Goal: Task Accomplishment & Management: Manage account settings

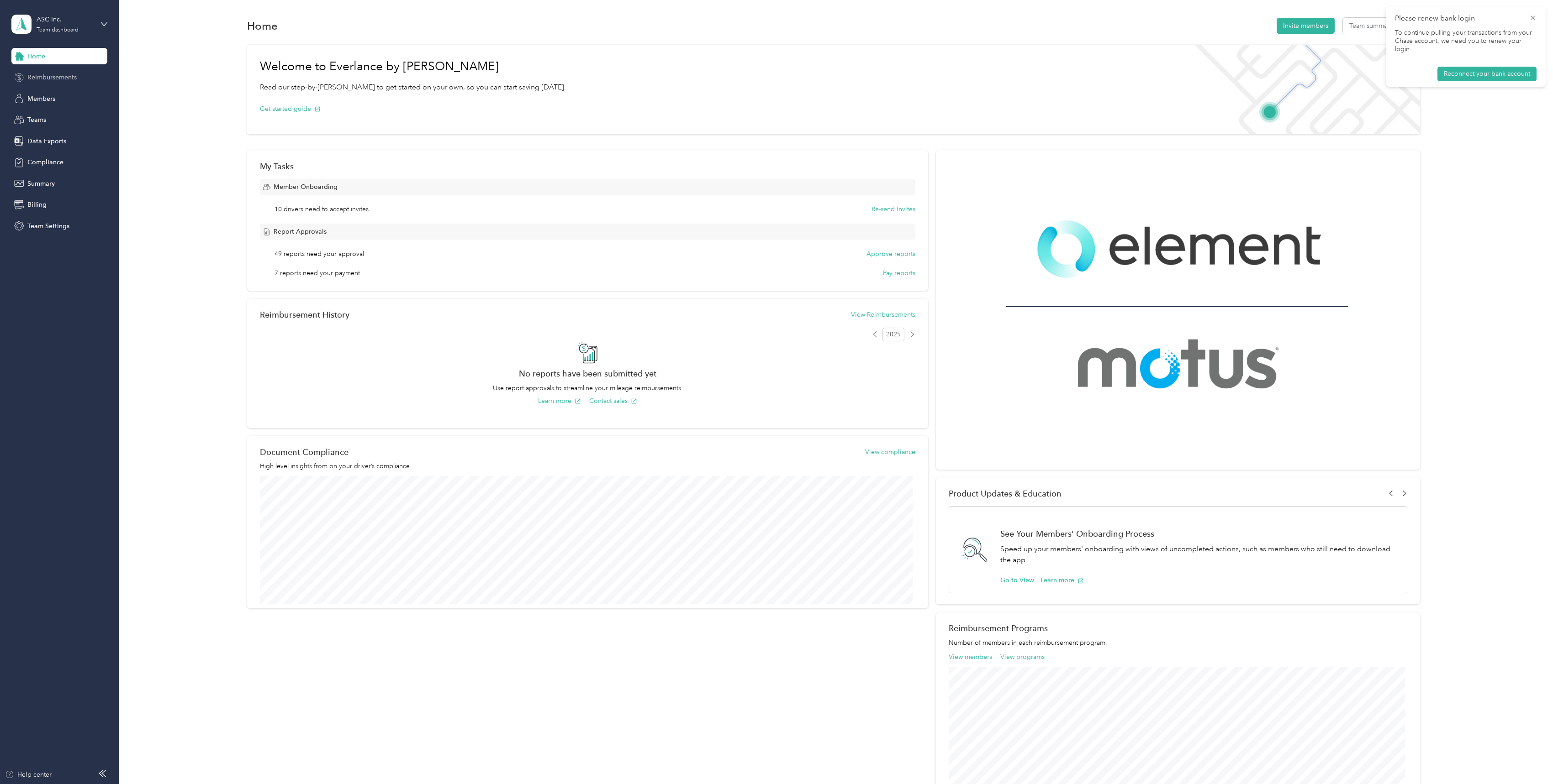
click at [50, 79] on span "Reimbursements" at bounding box center [52, 77] width 49 height 10
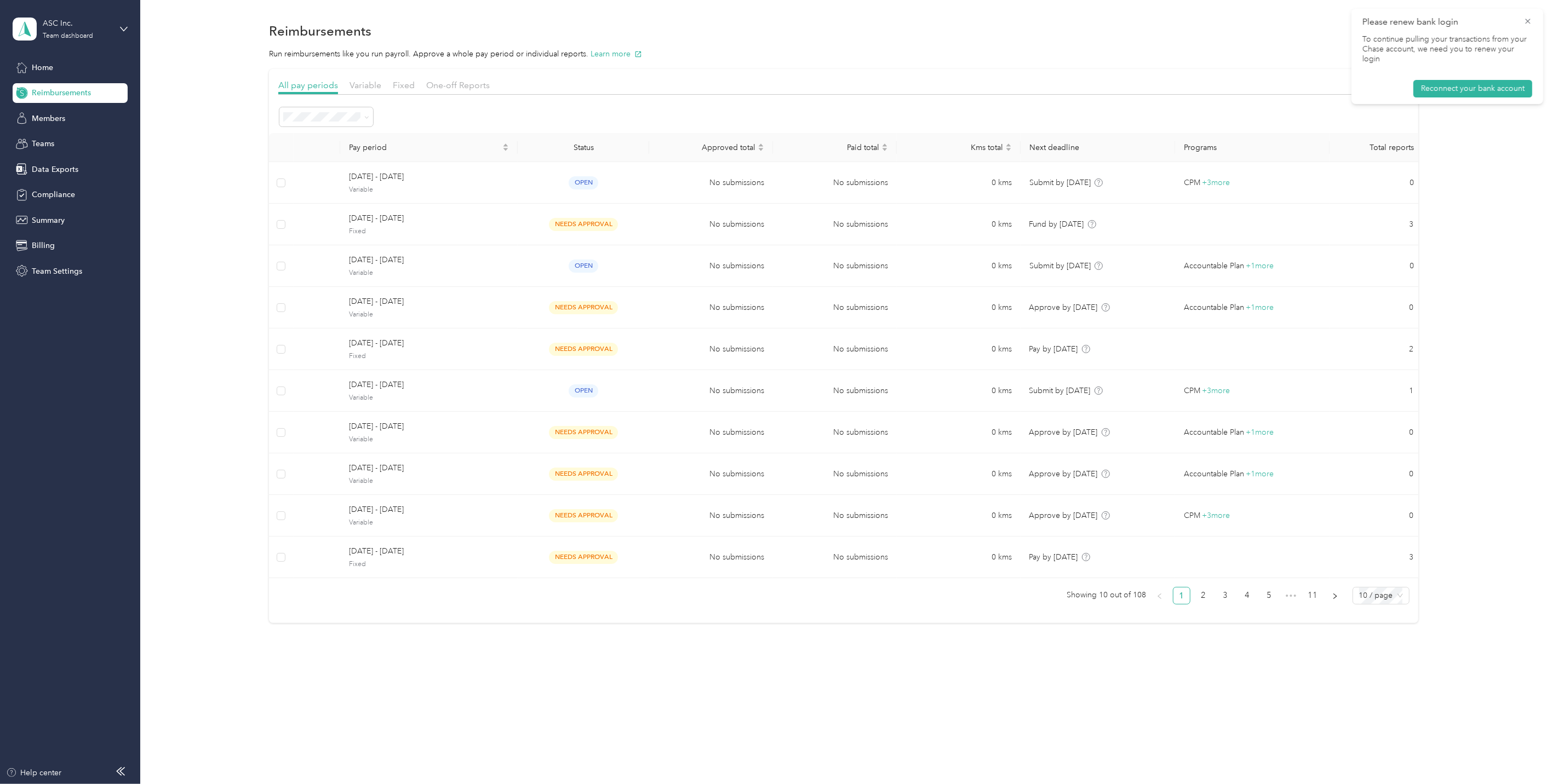
drag, startPoint x: 1804, startPoint y: 6, endPoint x: 781, endPoint y: 658, distance: 1213.1
click at [781, 658] on div "Reimbursements Run reimbursements like you run payroll. Approve a whole pay per…" at bounding box center [844, 341] width 1406 height 682
click at [1527, 21] on icon at bounding box center [1528, 21] width 9 height 9
click at [1208, 598] on link "2" at bounding box center [1203, 595] width 17 height 17
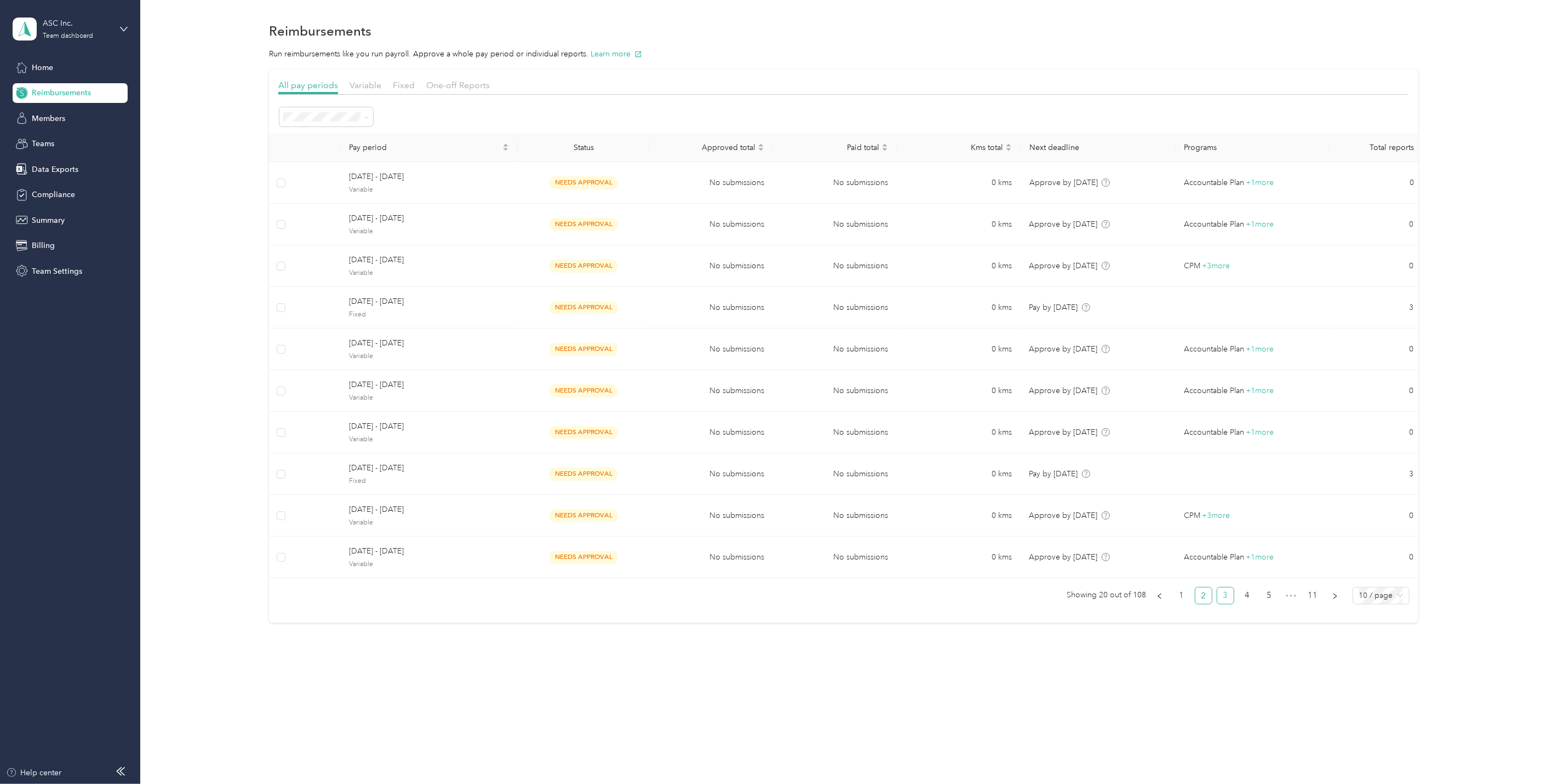
click at [1234, 595] on link "3" at bounding box center [1225, 595] width 17 height 17
click at [1249, 598] on link "4" at bounding box center [1247, 595] width 17 height 17
click at [1256, 592] on link "5" at bounding box center [1247, 595] width 17 height 17
click at [1312, 598] on link "11" at bounding box center [1313, 595] width 17 height 17
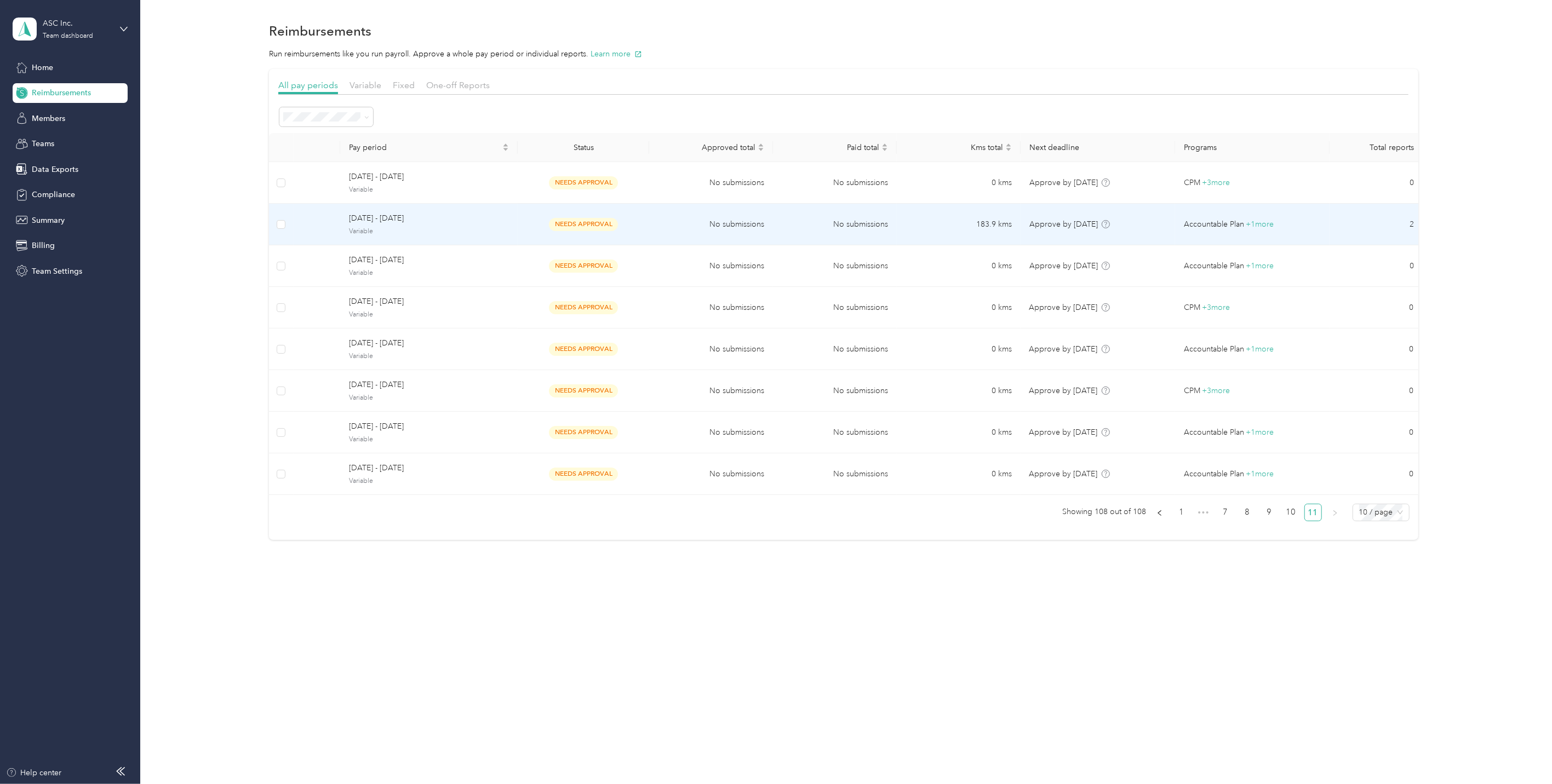
click at [667, 226] on td "No submissions" at bounding box center [711, 224] width 124 height 42
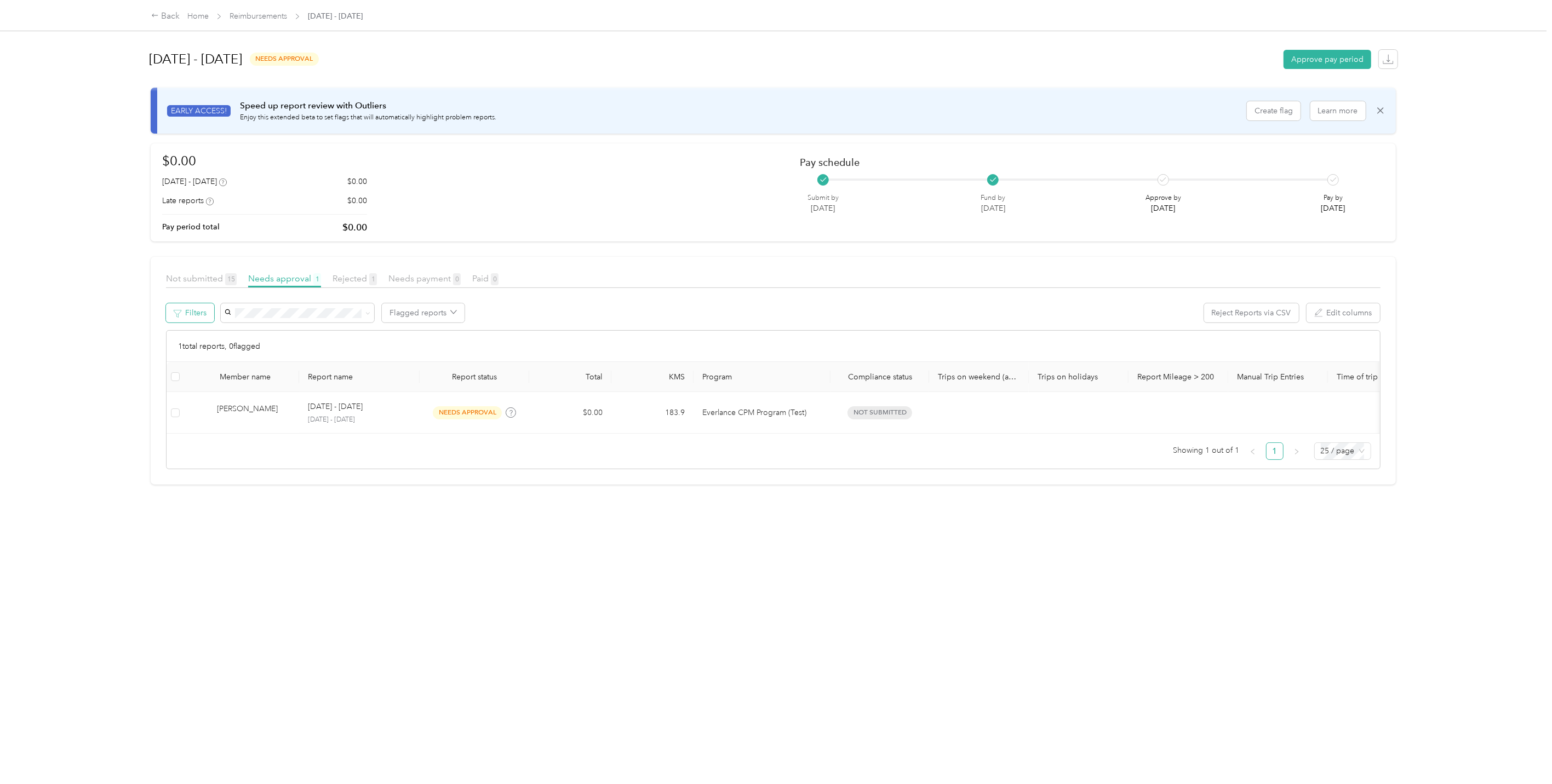
click at [199, 319] on button "Filters" at bounding box center [190, 313] width 48 height 19
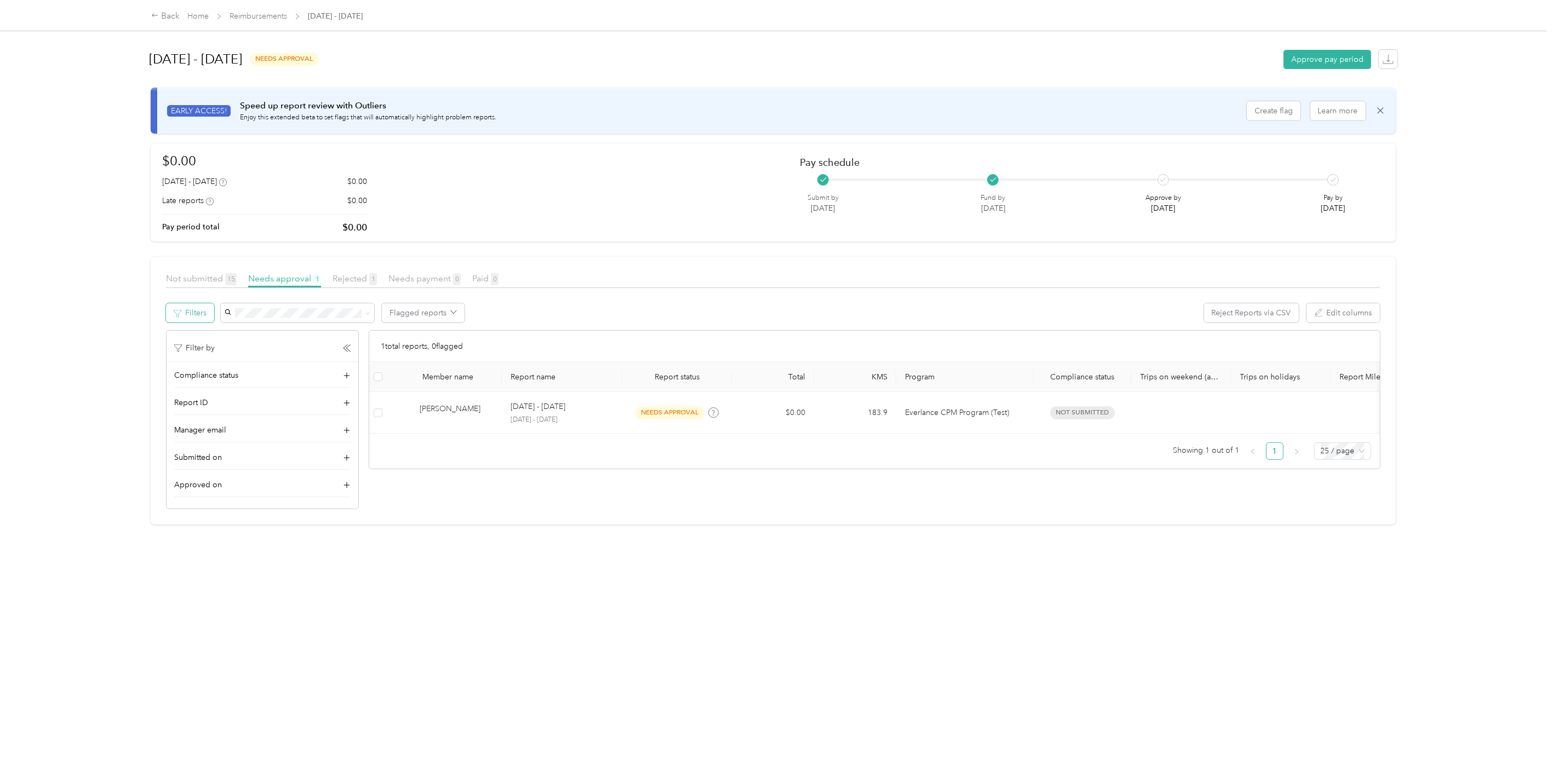
click at [194, 315] on button "Filters" at bounding box center [190, 313] width 48 height 19
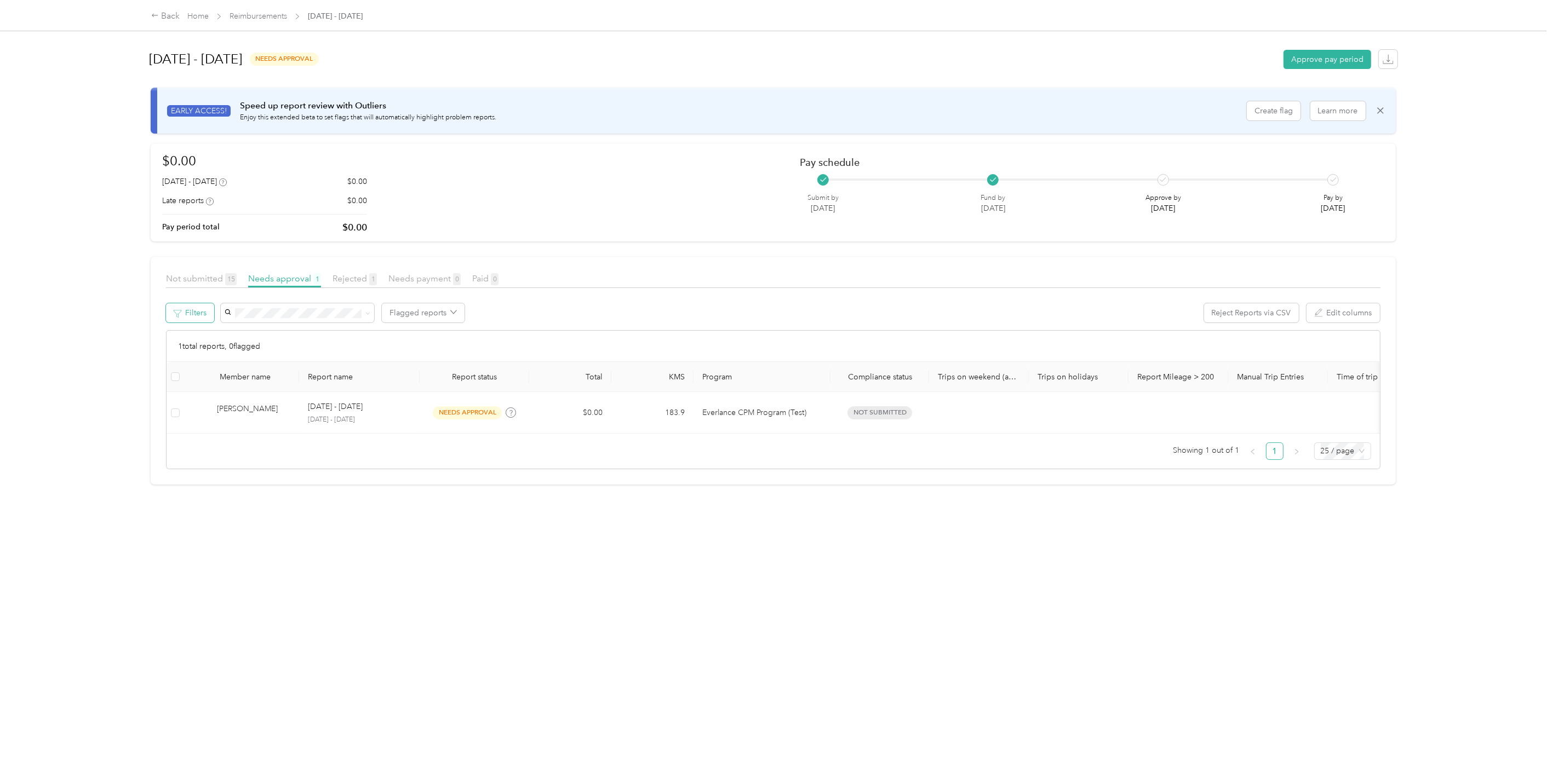
click at [190, 308] on button "Filters" at bounding box center [190, 313] width 48 height 19
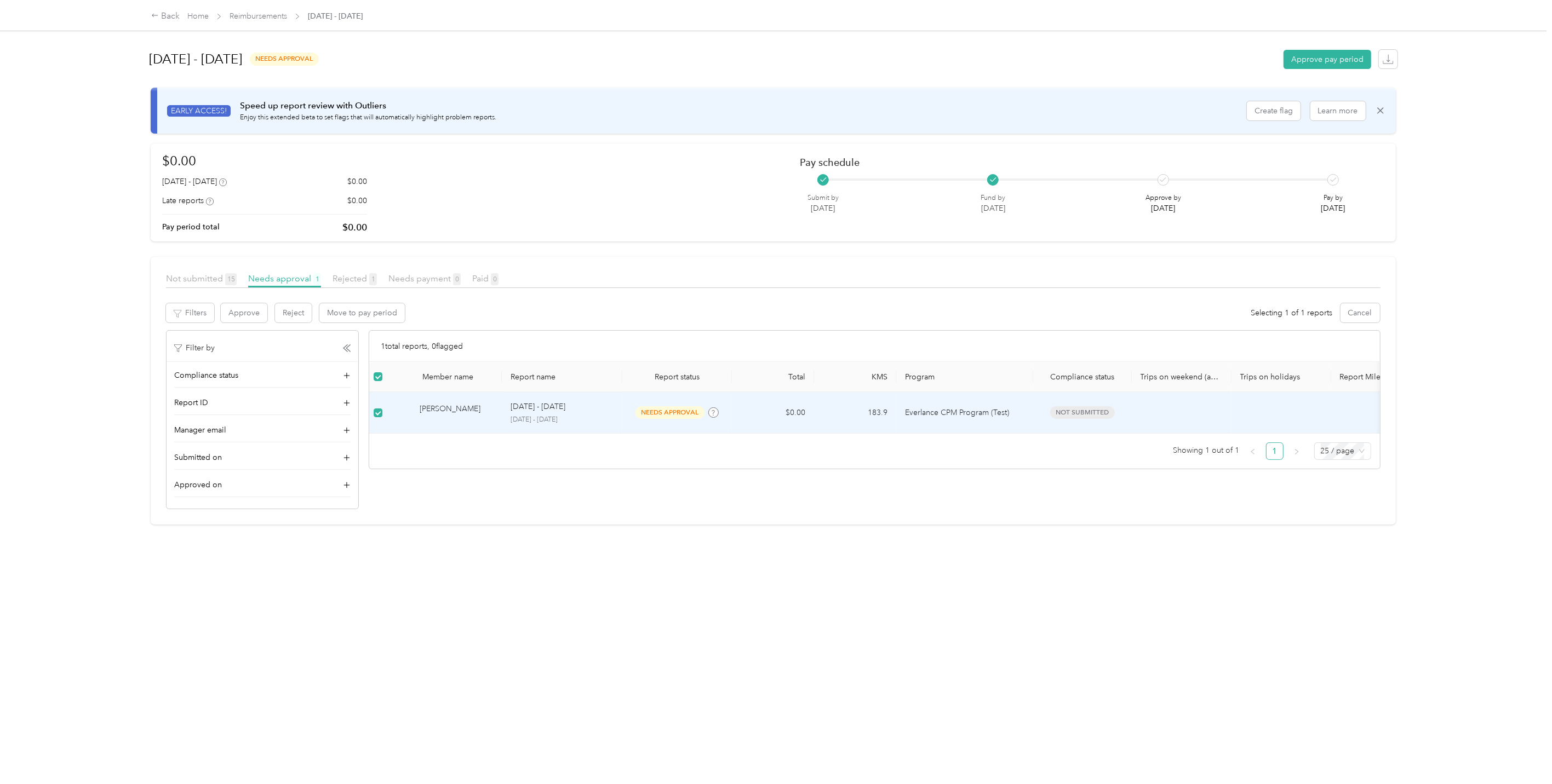
click at [510, 610] on div "[DATE] - [DATE] needs approval Approve pay period EARLY ACCESS! Speed up report…" at bounding box center [773, 382] width 1289 height 765
click at [381, 414] on td at bounding box center [378, 413] width 17 height 42
click at [380, 310] on button "Move to pay period" at bounding box center [362, 313] width 85 height 19
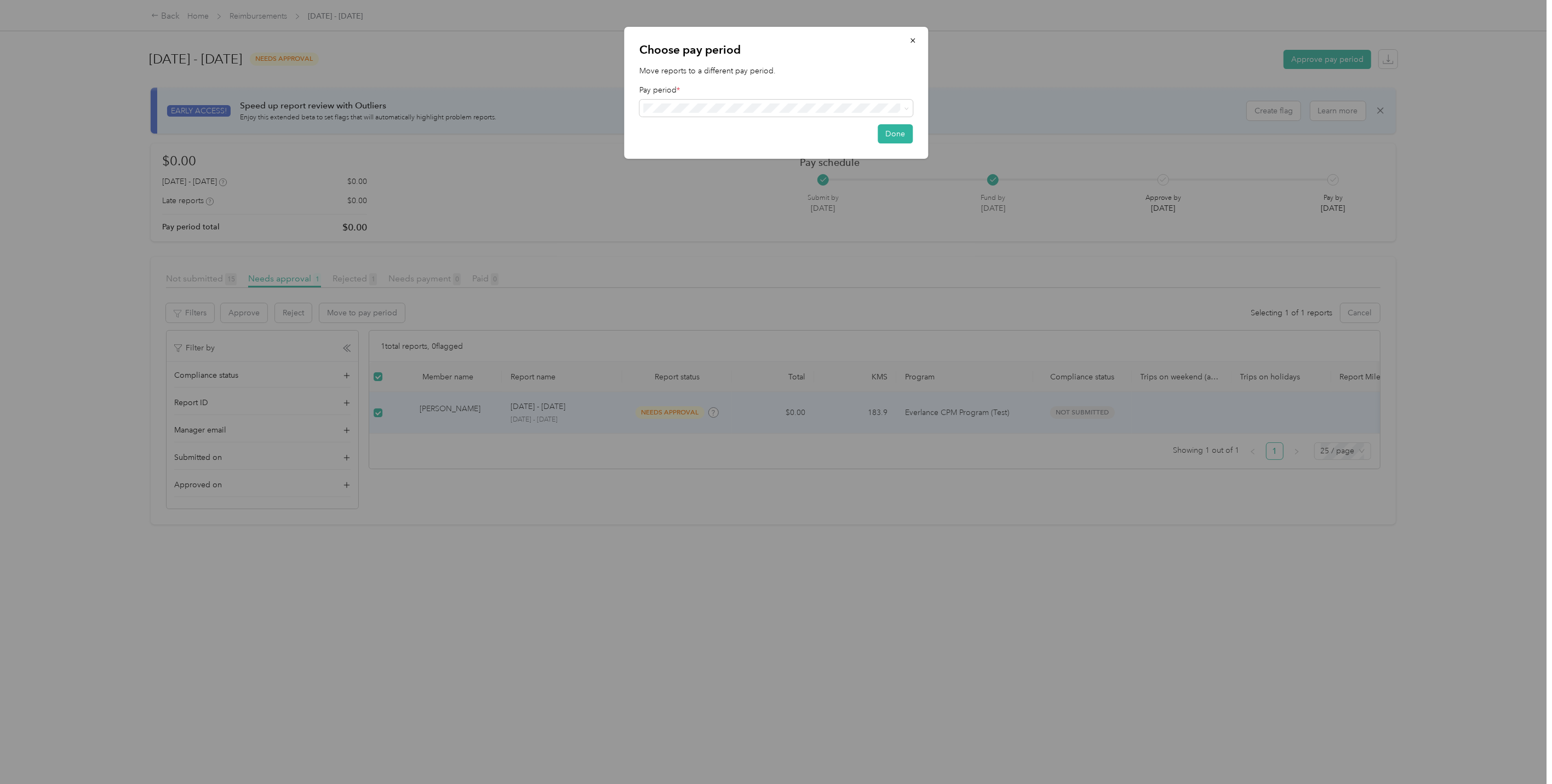
click at [782, 129] on div "[DATE] - [DATE] ( variable ) open" at bounding box center [776, 126] width 258 height 13
click at [912, 39] on icon "button" at bounding box center [913, 40] width 8 height 8
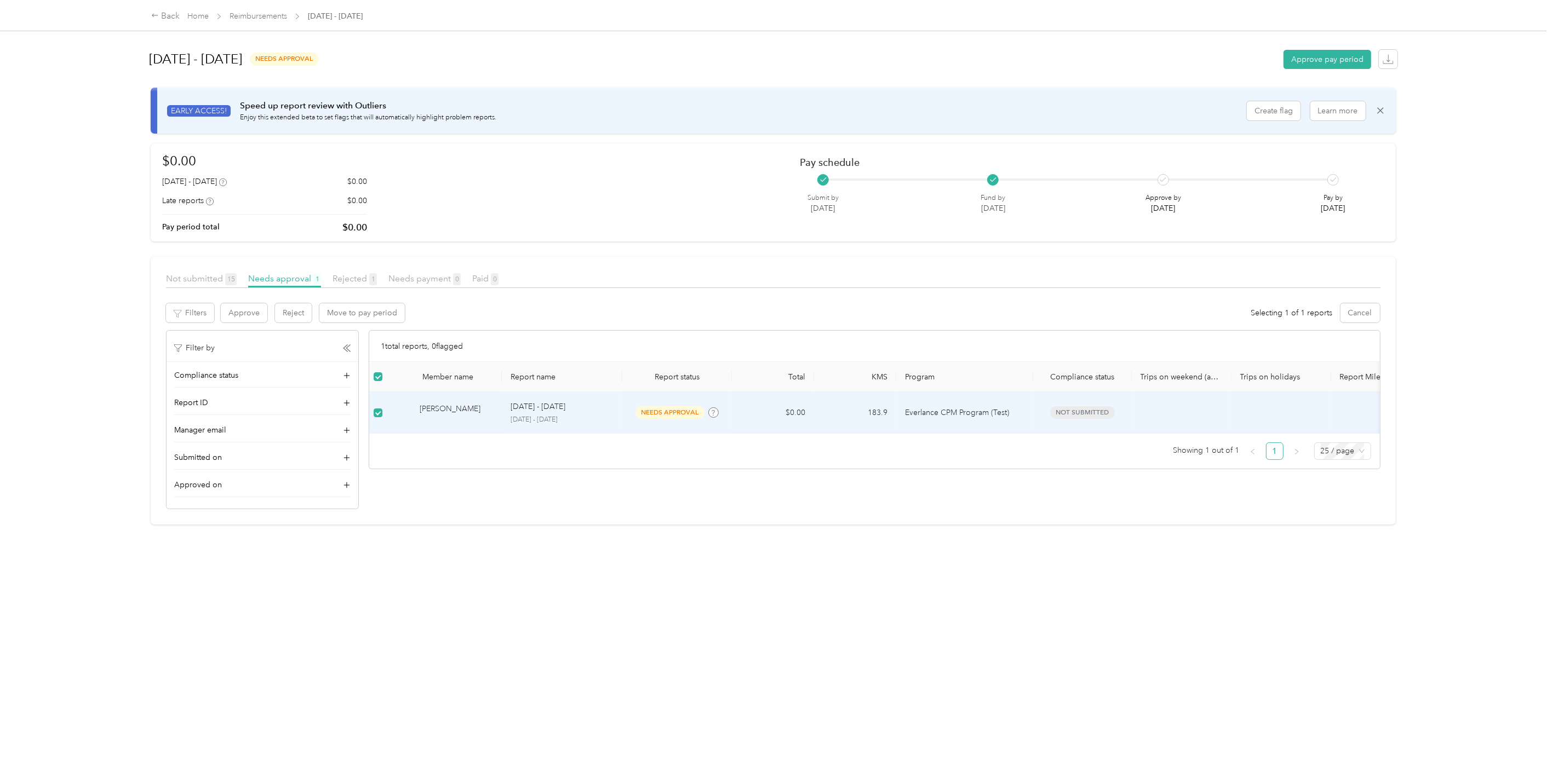
click at [612, 408] on div "[DATE] - [DATE]" at bounding box center [562, 407] width 103 height 12
click at [586, 418] on p "[DATE] - [DATE]" at bounding box center [562, 420] width 103 height 9
click at [586, 417] on p "[DATE] - [DATE]" at bounding box center [562, 420] width 103 height 9
click at [599, 415] on p "[DATE] - [DATE]" at bounding box center [562, 420] width 103 height 9
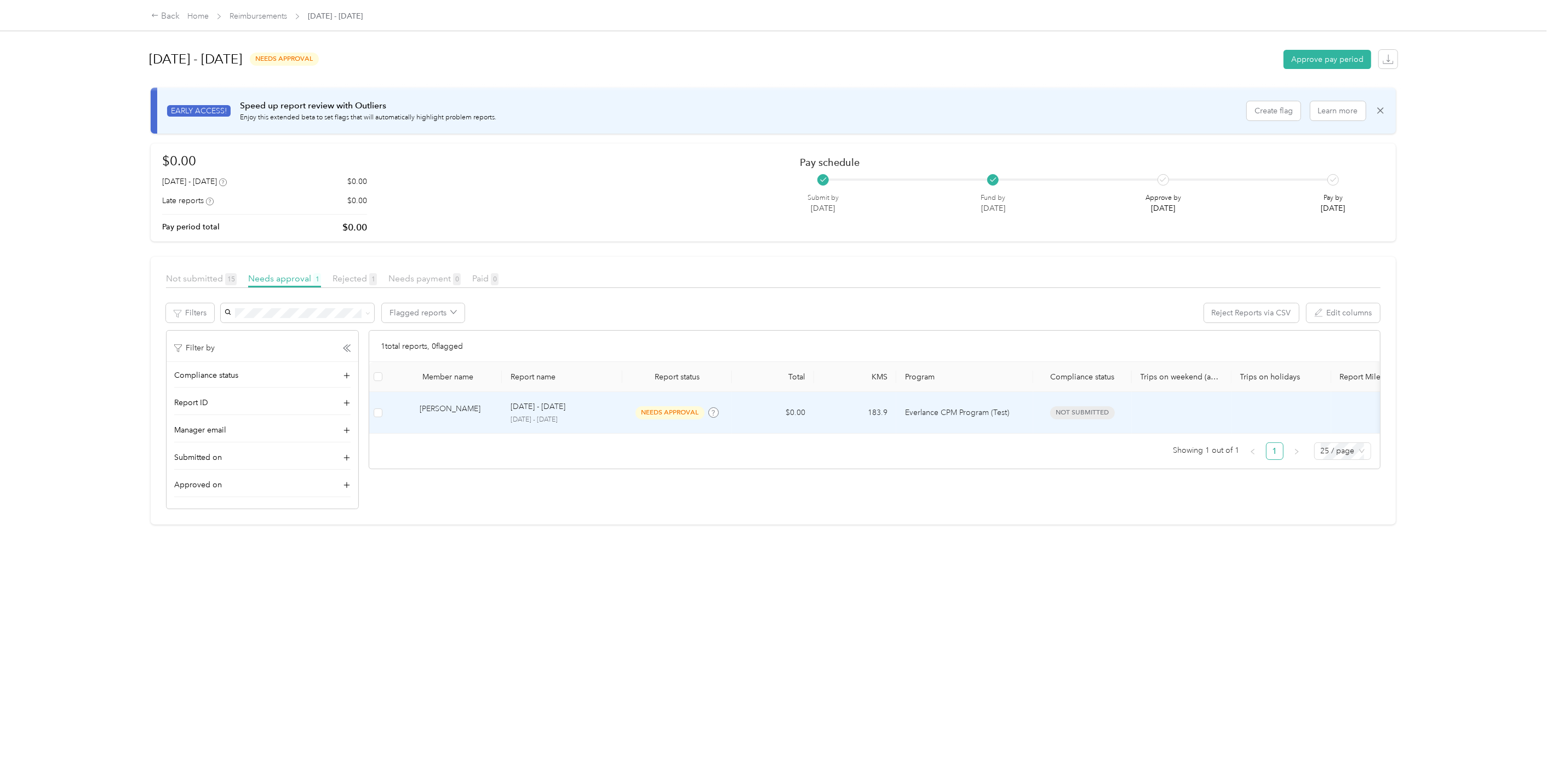
click at [599, 784] on div at bounding box center [773, 784] width 1546 height 0
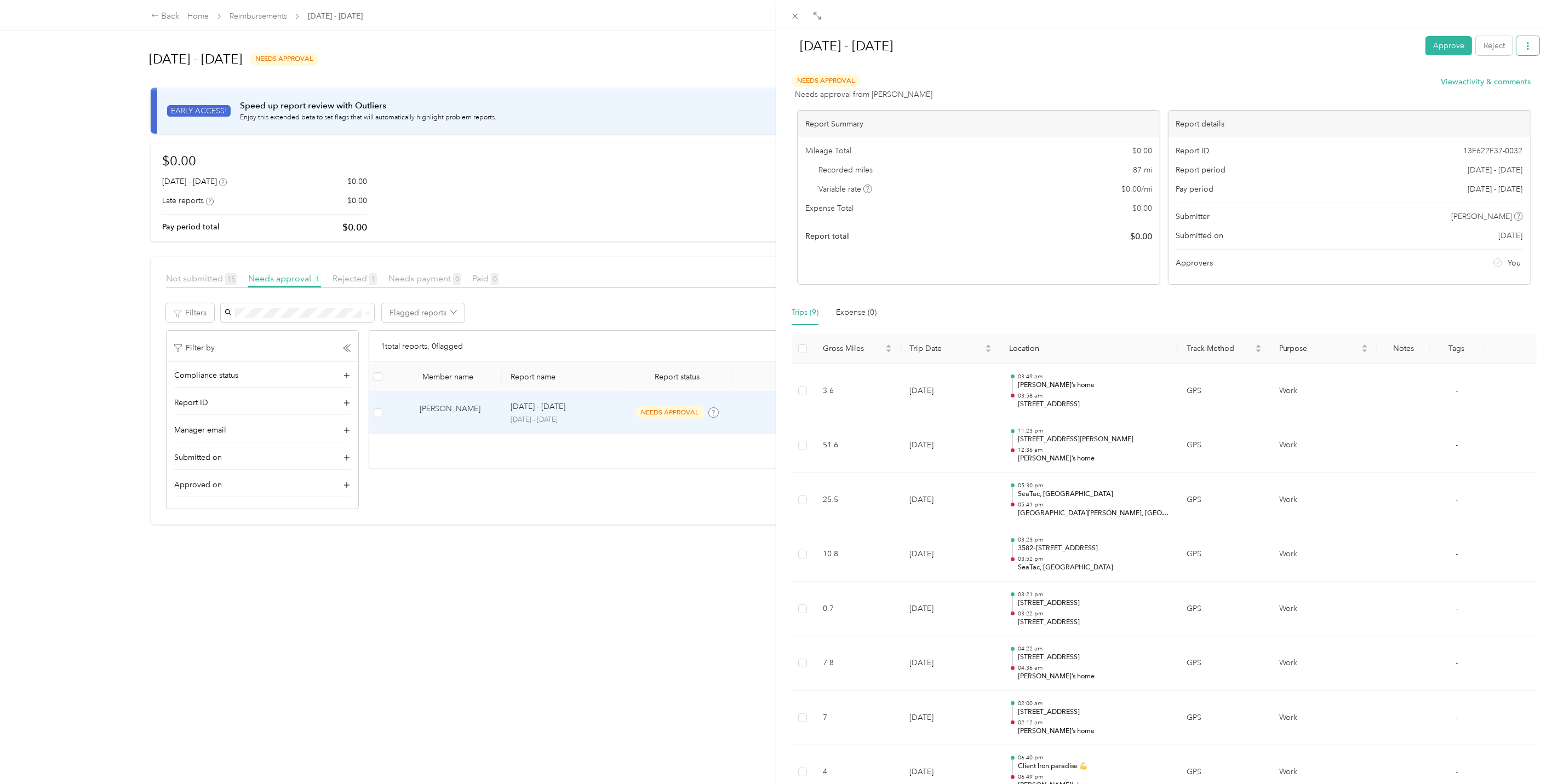
click at [1524, 51] on button "button" at bounding box center [1528, 46] width 23 height 19
click at [1122, 60] on div "[DATE] - [DATE] Approve Reject" at bounding box center [1164, 47] width 751 height 32
click at [1350, 96] on div "Needs Approval Needs approval from [PERSON_NAME] View activity & comments" at bounding box center [1161, 87] width 739 height 26
click at [1394, 82] on div "Needs Approval Needs approval from [PERSON_NAME] View activity & comments" at bounding box center [1161, 87] width 739 height 26
click at [983, 77] on div "Needs Approval Needs approval from [PERSON_NAME] View activity & comments" at bounding box center [1161, 87] width 739 height 26
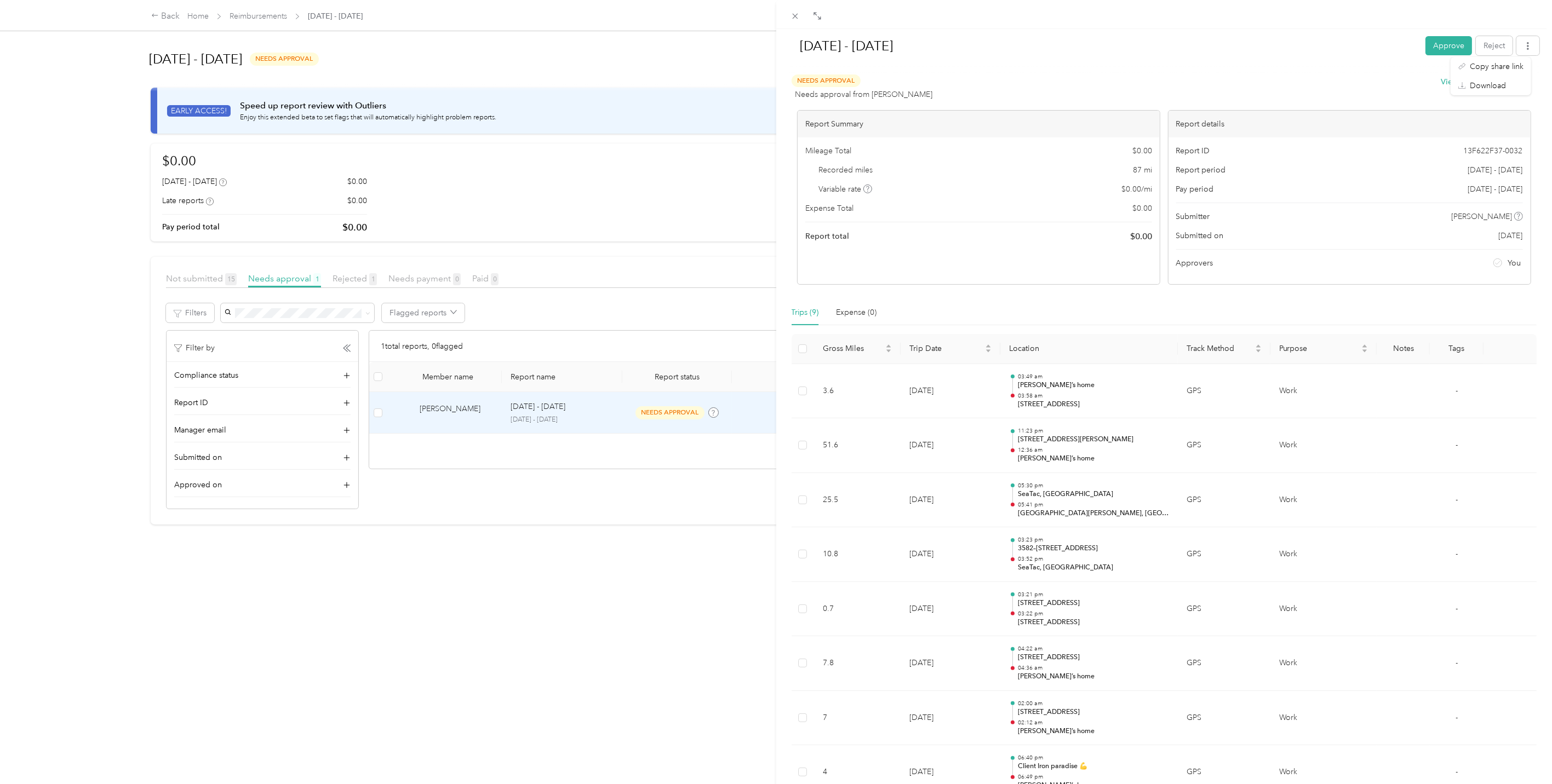
click at [1372, 88] on div "Needs Approval Needs approval from [PERSON_NAME] View activity & comments" at bounding box center [1161, 87] width 739 height 26
click at [1426, 155] on div "Report ID 13F622F37-0032" at bounding box center [1349, 151] width 347 height 12
click at [1441, 81] on button "View activity & comments" at bounding box center [1486, 81] width 90 height 12
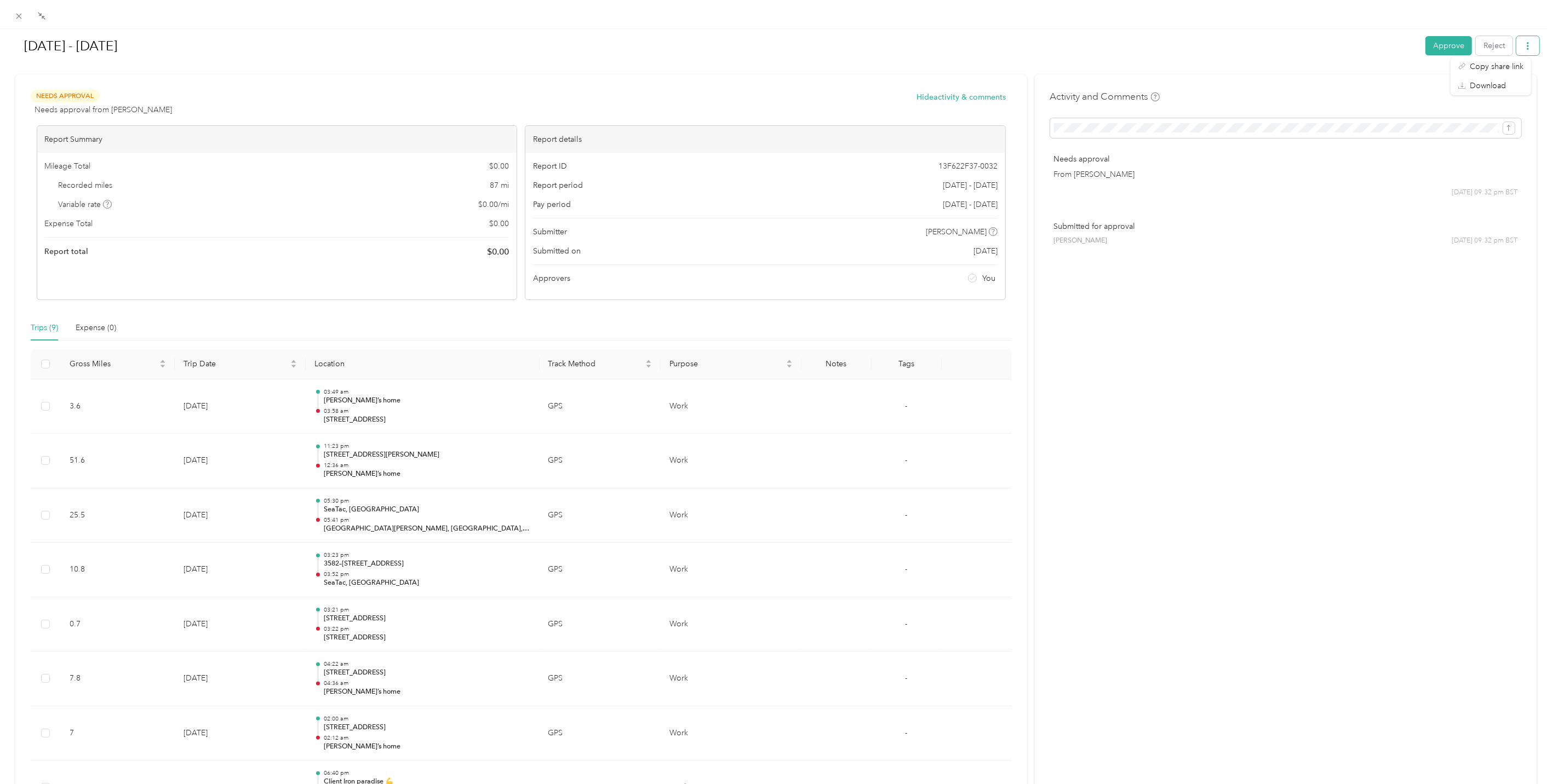
click at [1524, 45] on button "button" at bounding box center [1528, 46] width 23 height 19
click at [20, 17] on icon at bounding box center [19, 16] width 6 height 6
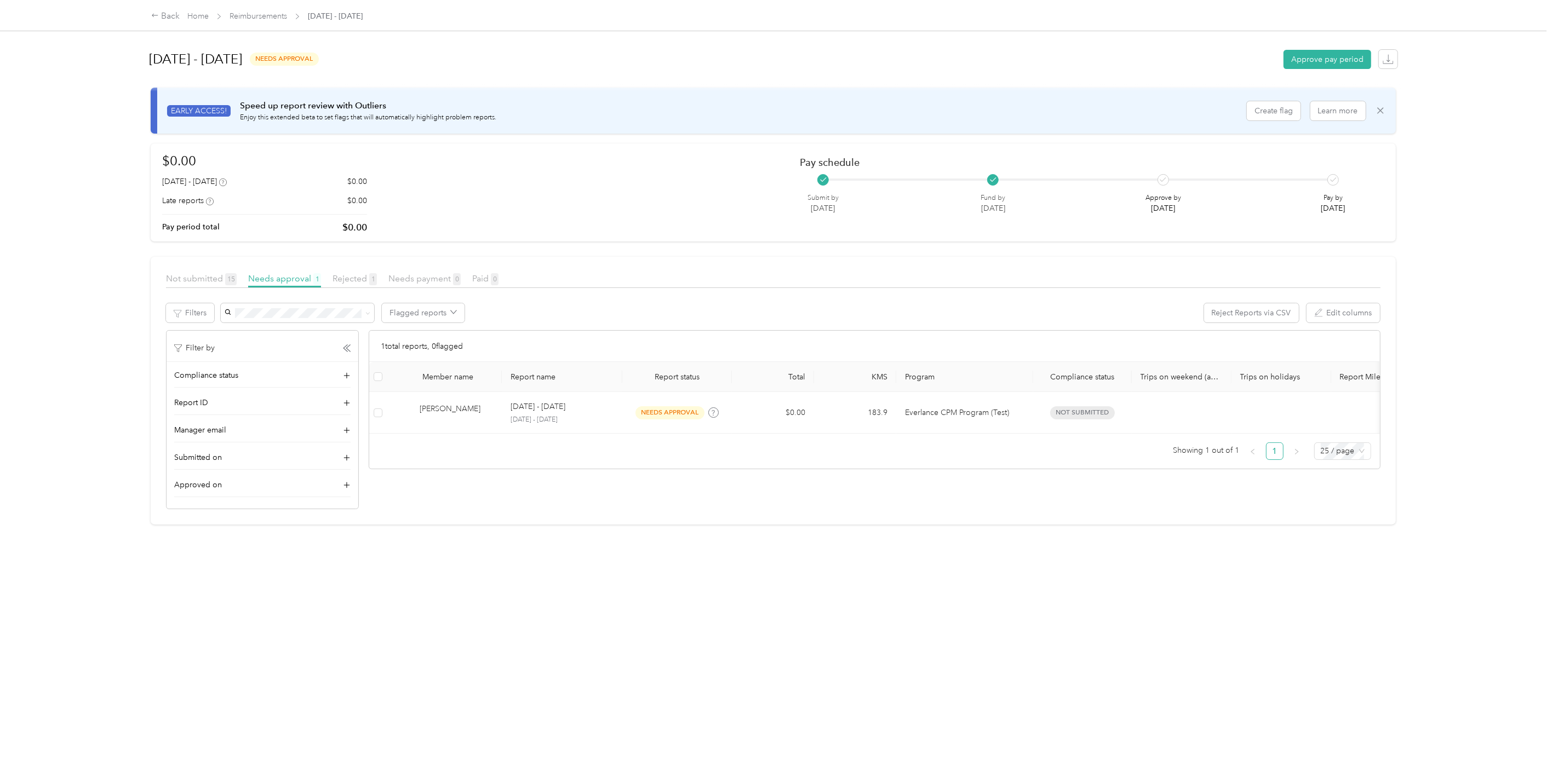
click at [1375, 106] on icon at bounding box center [1381, 111] width 11 height 11
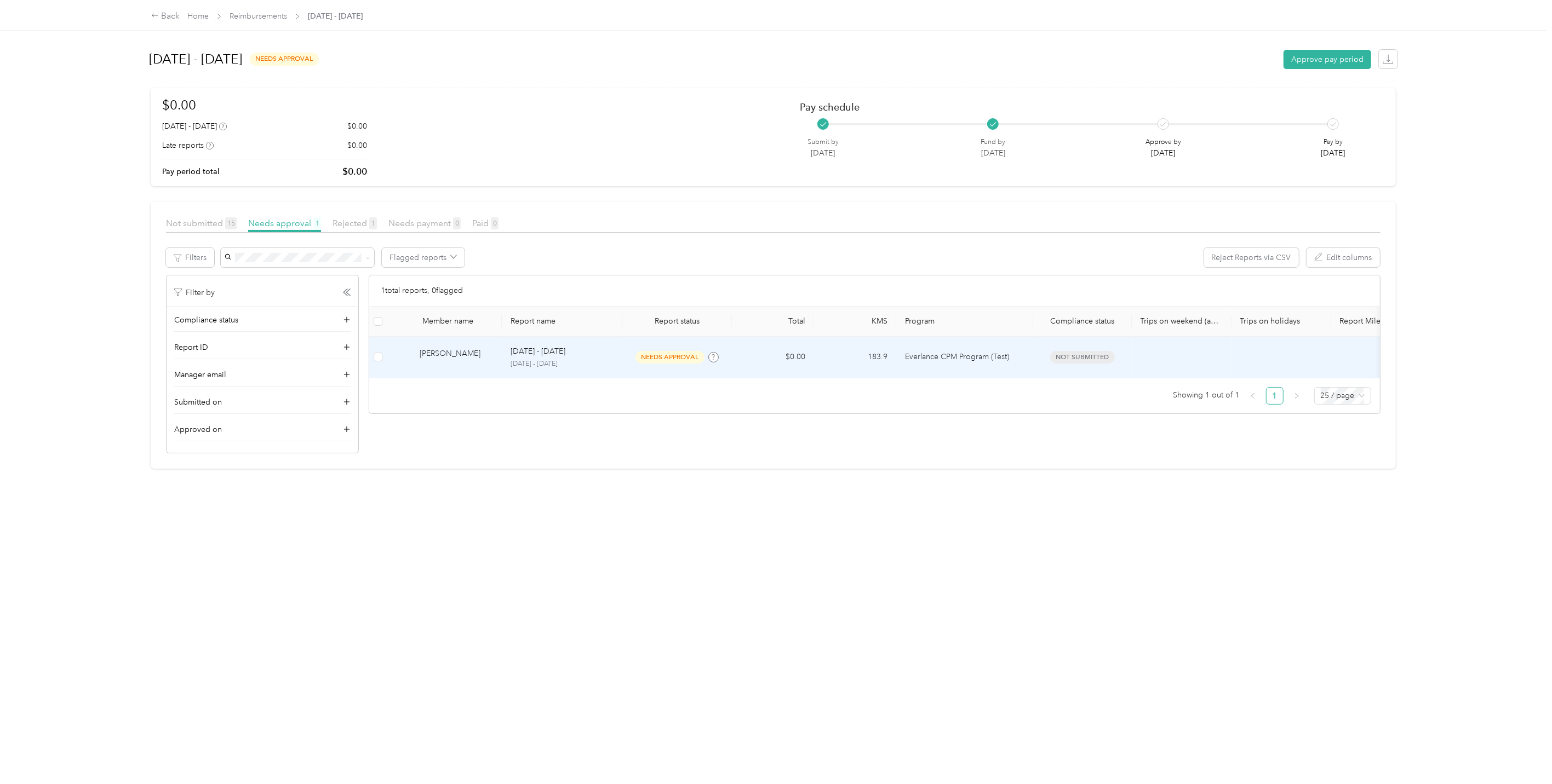
click at [577, 363] on p "[DATE] - [DATE]" at bounding box center [562, 364] width 103 height 9
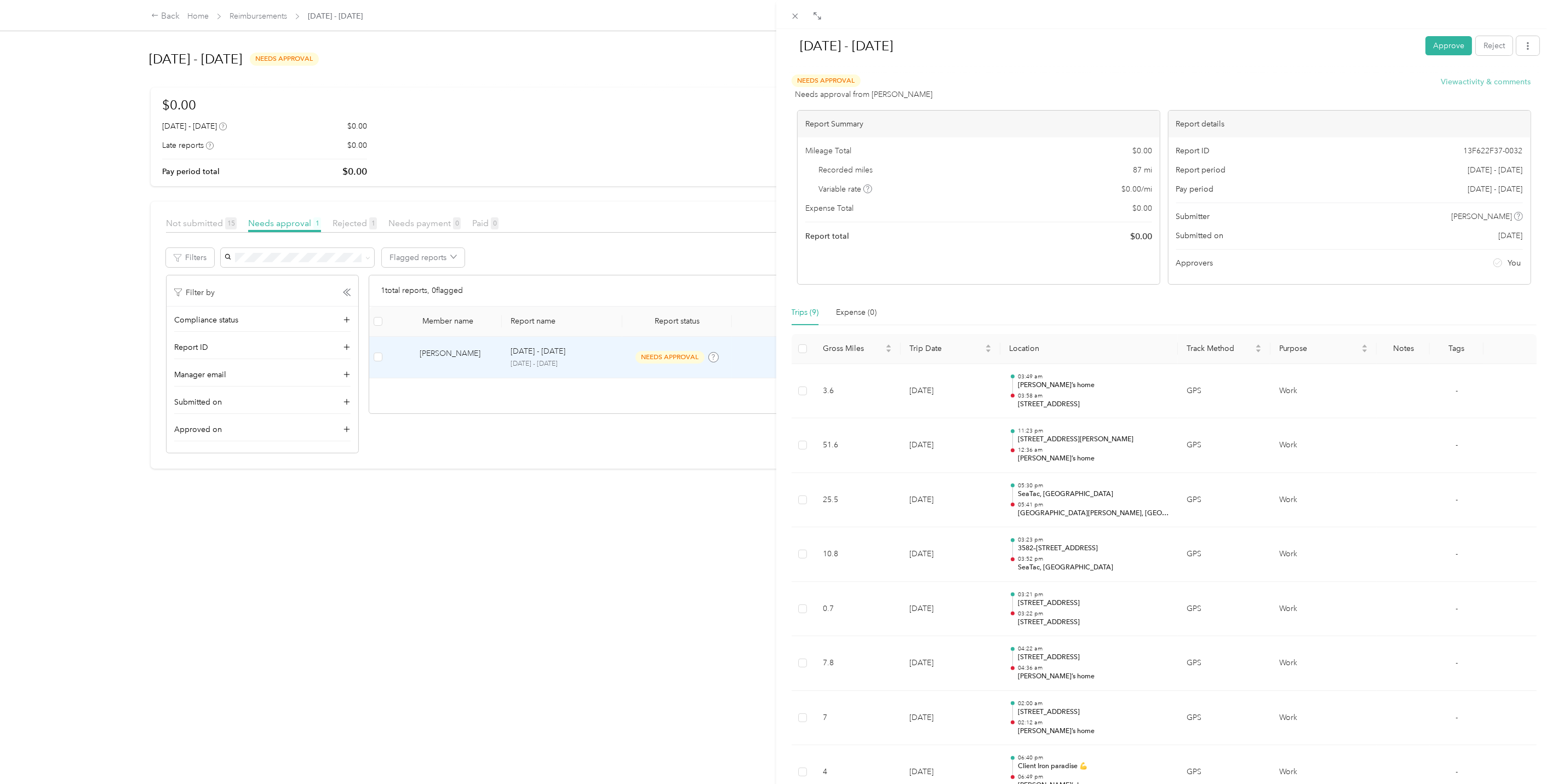
click at [1471, 81] on button "View activity & comments" at bounding box center [1486, 81] width 90 height 12
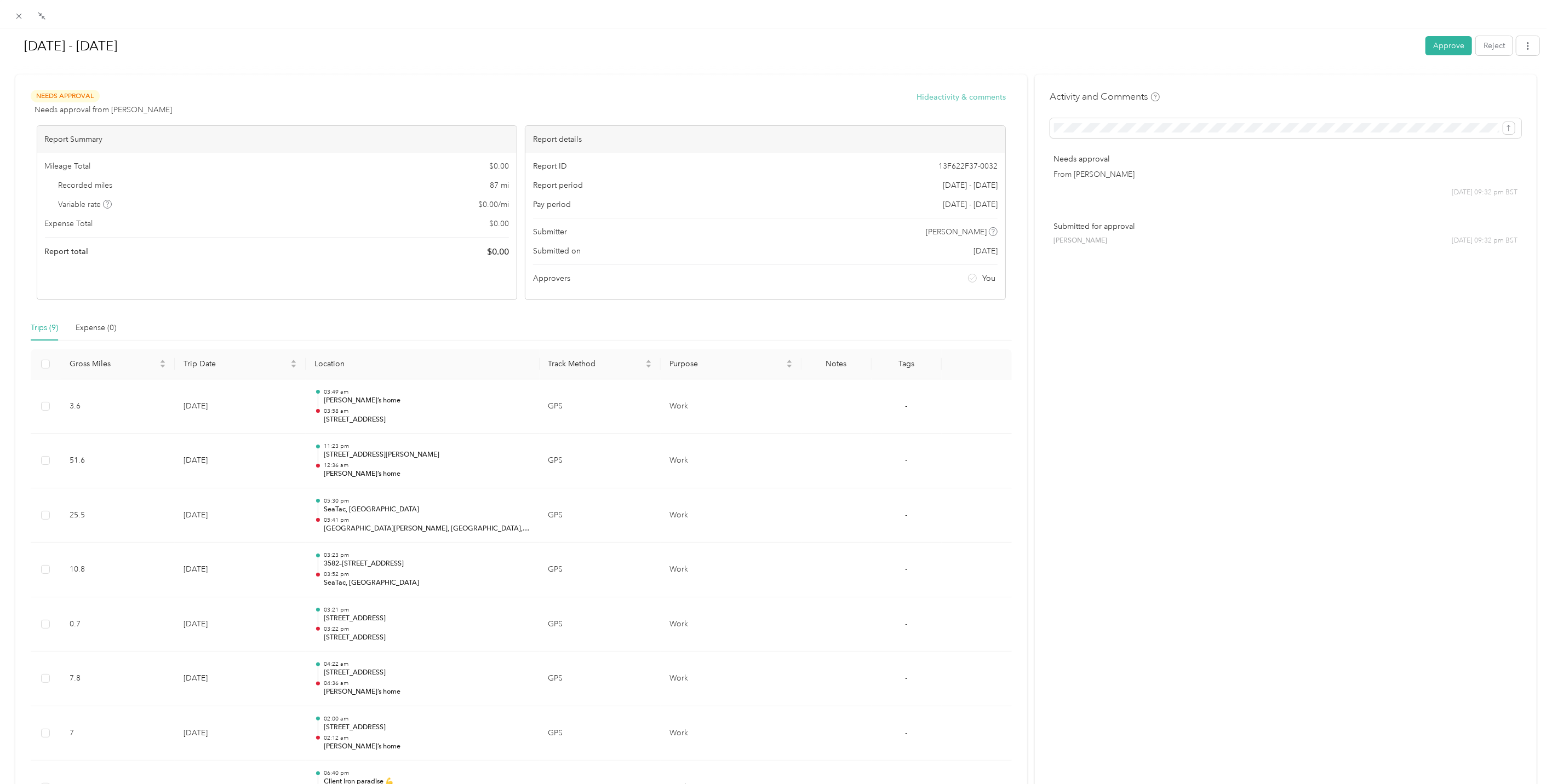
click at [957, 94] on button "Hide activity & comments" at bounding box center [960, 97] width 89 height 12
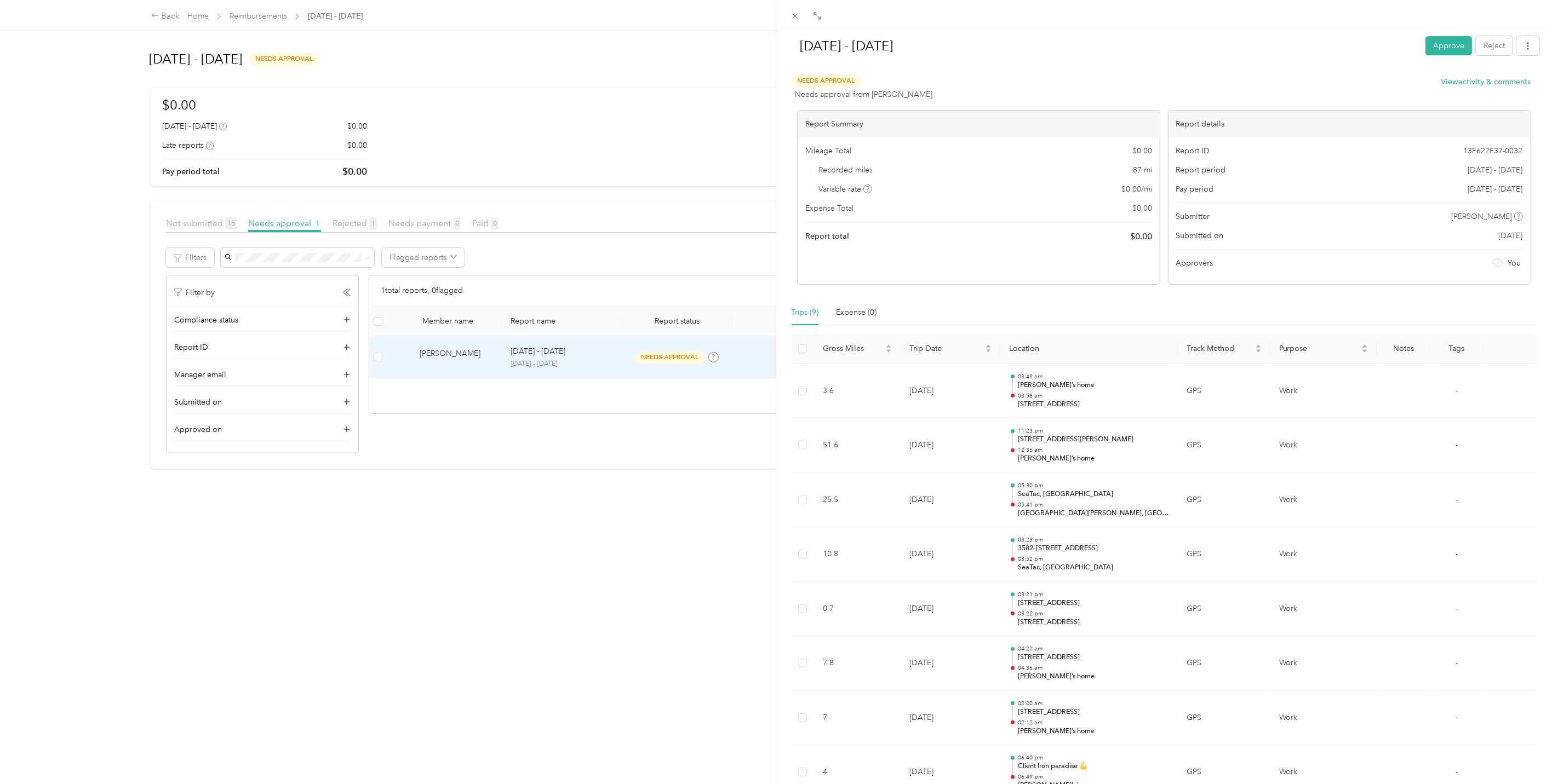
click at [407, 354] on div "[DATE] - [DATE] Approve Reject Needs Approval Needs approval from [PERSON_NAME]…" at bounding box center [776, 392] width 1552 height 784
